Goal: Find contact information: Find contact information

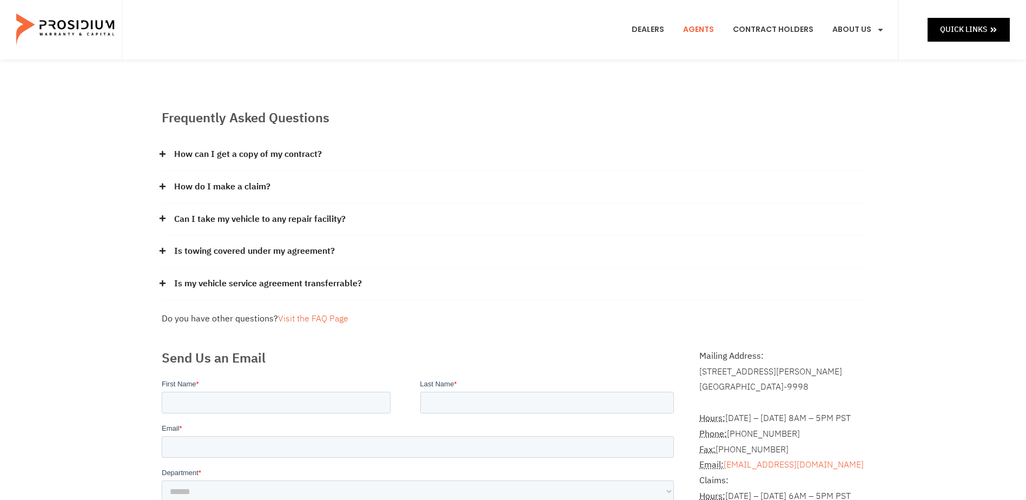
click at [709, 27] on link "Agents" at bounding box center [698, 30] width 47 height 40
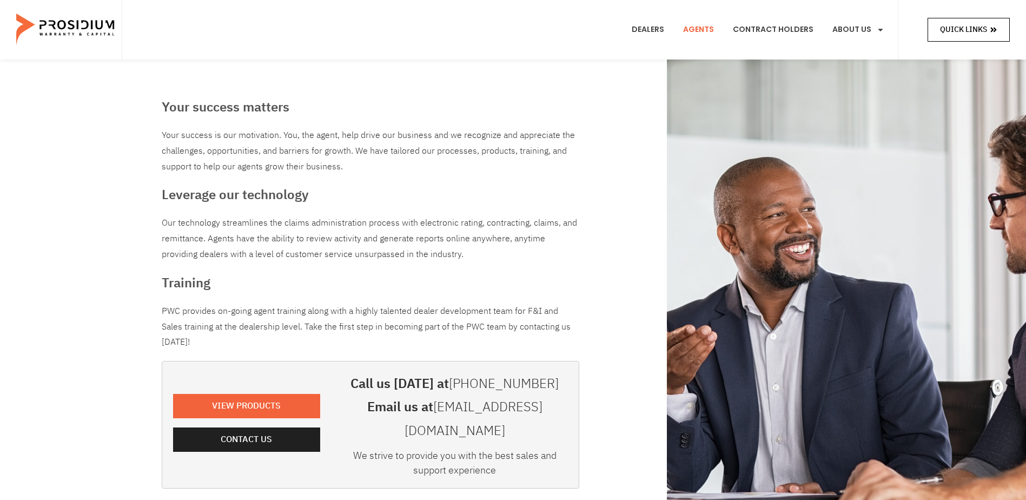
click at [973, 26] on span "Quick Links" at bounding box center [963, 30] width 47 height 14
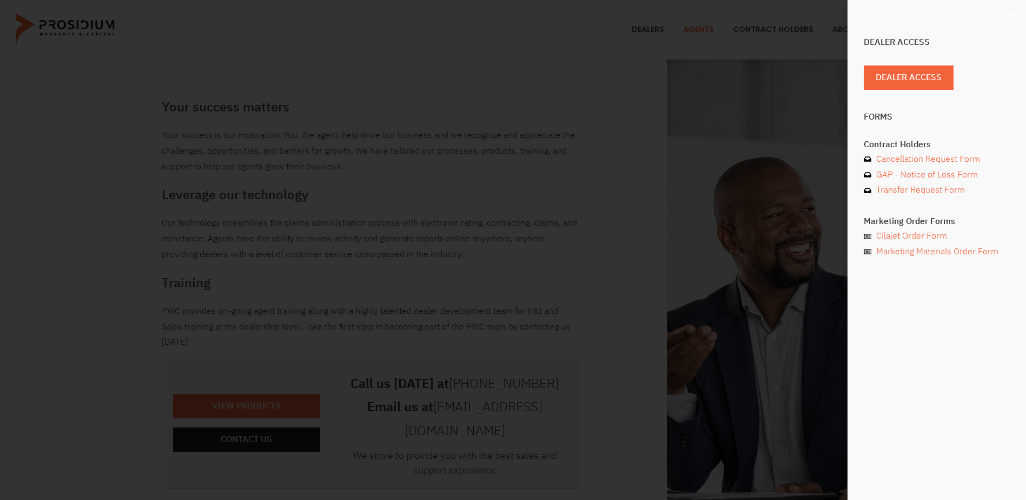
click at [1012, 16] on icon "Close" at bounding box center [1010, 16] width 11 height 11
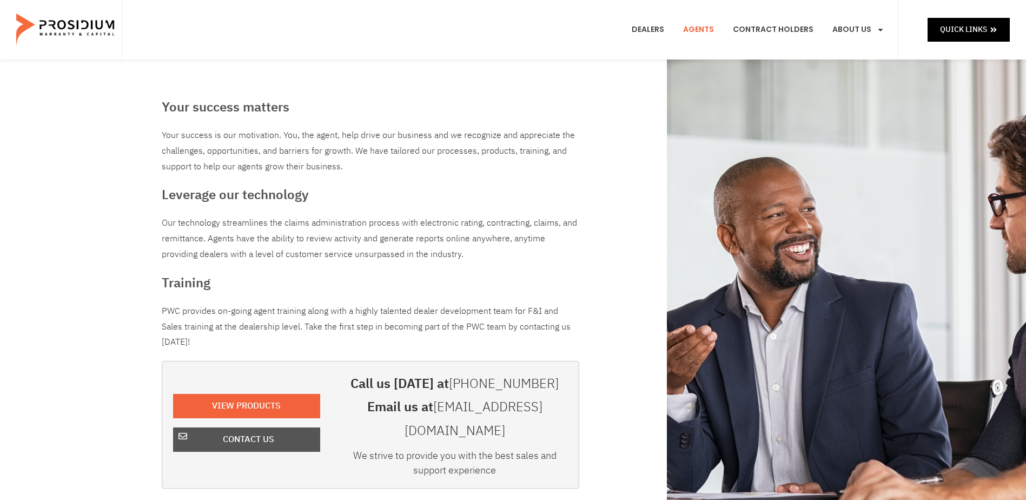
click at [271, 432] on span "Contact Us" at bounding box center [248, 440] width 51 height 16
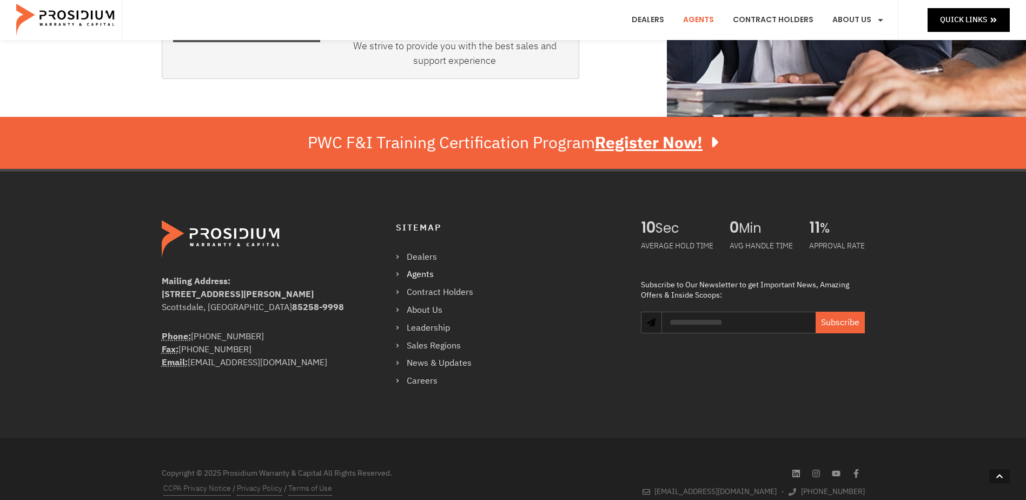
scroll to position [412, 0]
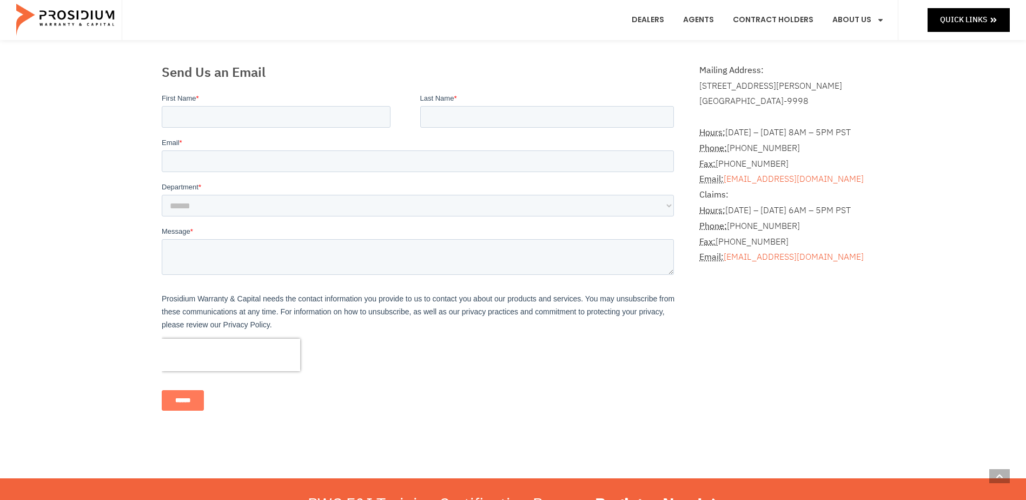
scroll to position [325, 0]
